Goal: Complete application form

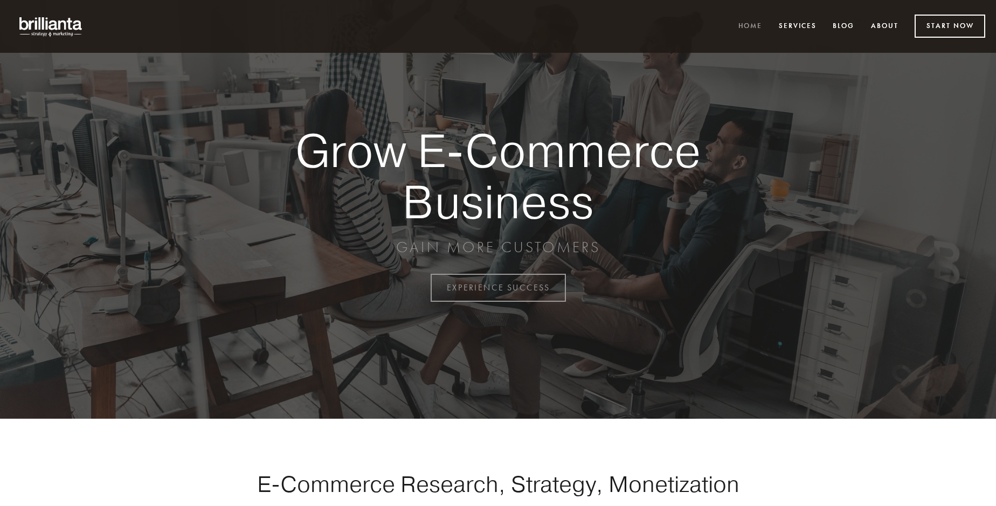
scroll to position [2824, 0]
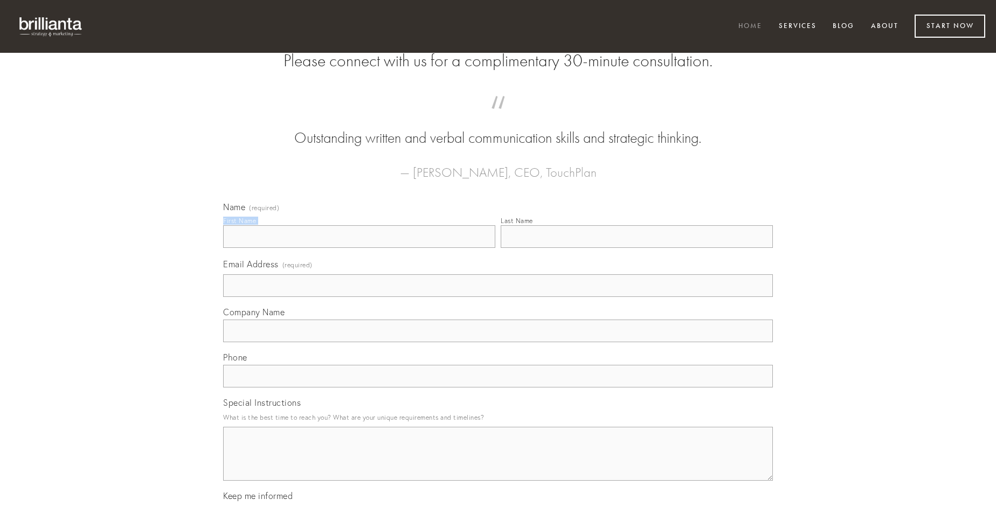
type input "[PERSON_NAME]"
click at [636, 248] on input "Last Name" at bounding box center [636, 236] width 272 height 23
type input "[PERSON_NAME]"
click at [498, 297] on input "Email Address (required)" at bounding box center [498, 285] width 550 height 23
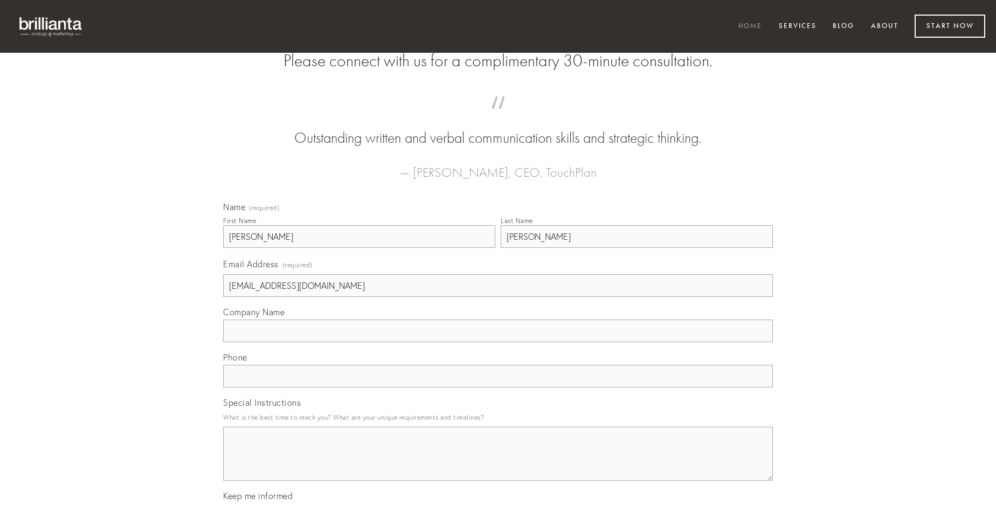
type input "[EMAIL_ADDRESS][DOMAIN_NAME]"
click at [498, 342] on input "Company Name" at bounding box center [498, 330] width 550 height 23
type input "uterque"
click at [498, 387] on input "text" at bounding box center [498, 376] width 550 height 23
click at [498, 463] on textarea "Special Instructions" at bounding box center [498, 454] width 550 height 54
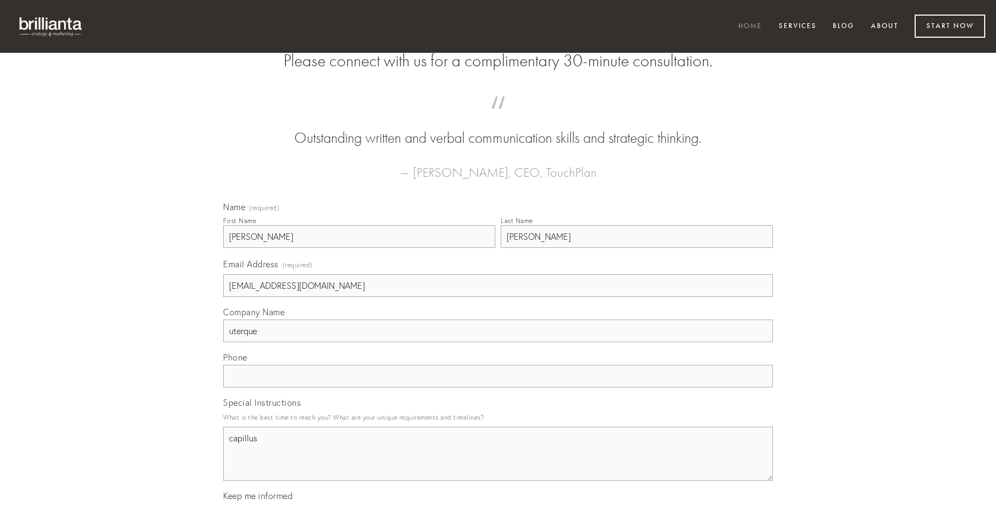
type textarea "capillus"
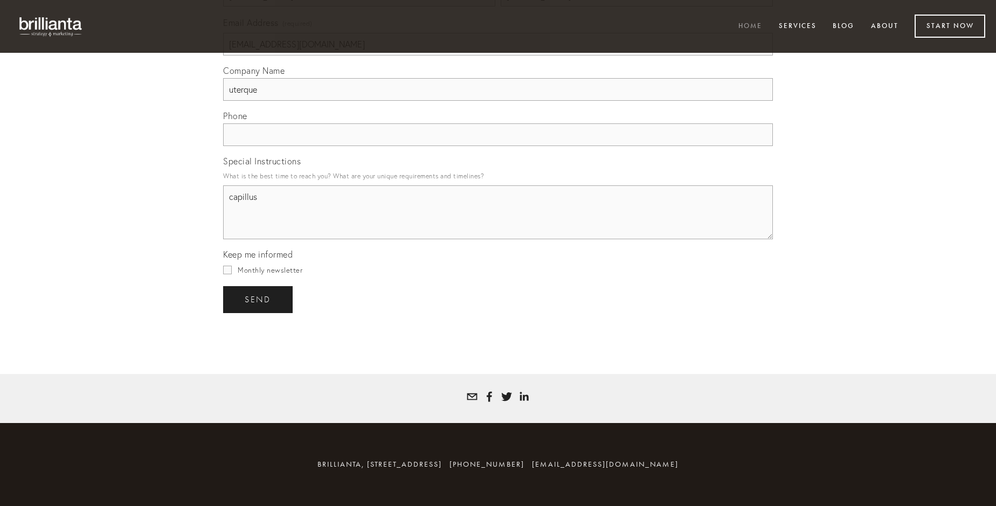
click at [259, 299] on span "send" at bounding box center [258, 300] width 26 height 10
